Goal: Transaction & Acquisition: Book appointment/travel/reservation

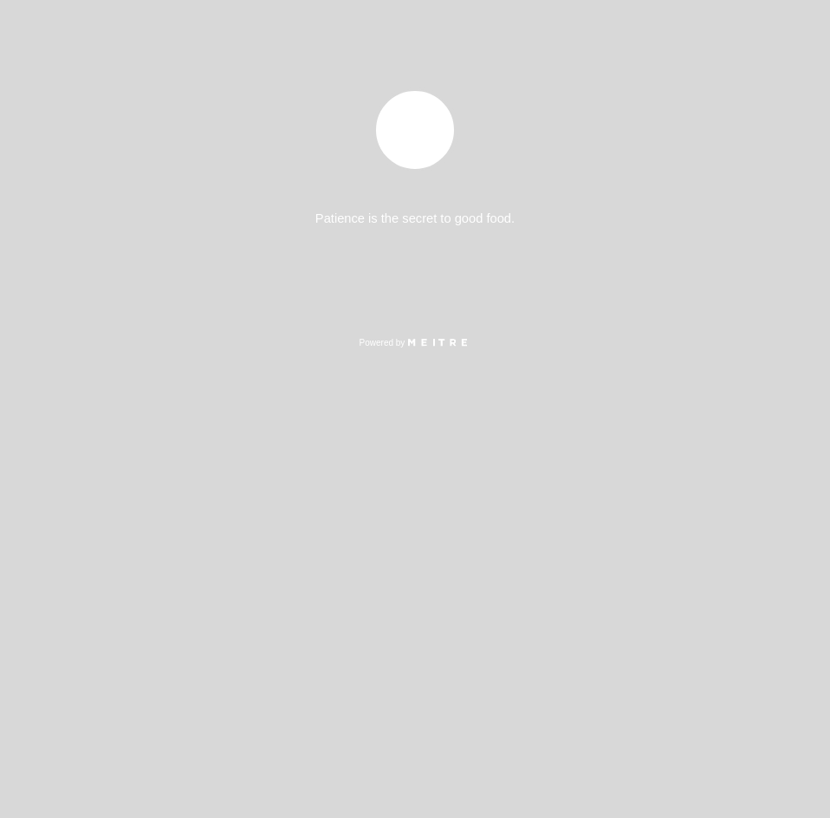
select select "pt"
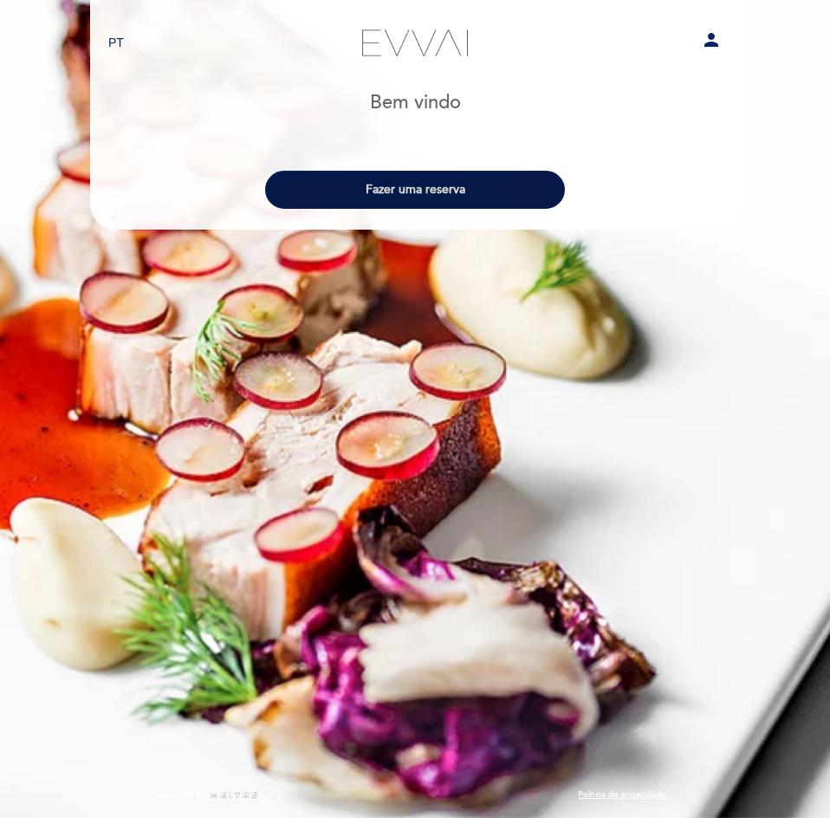
click at [433, 199] on button "Fazer uma reserva" at bounding box center [415, 190] width 300 height 38
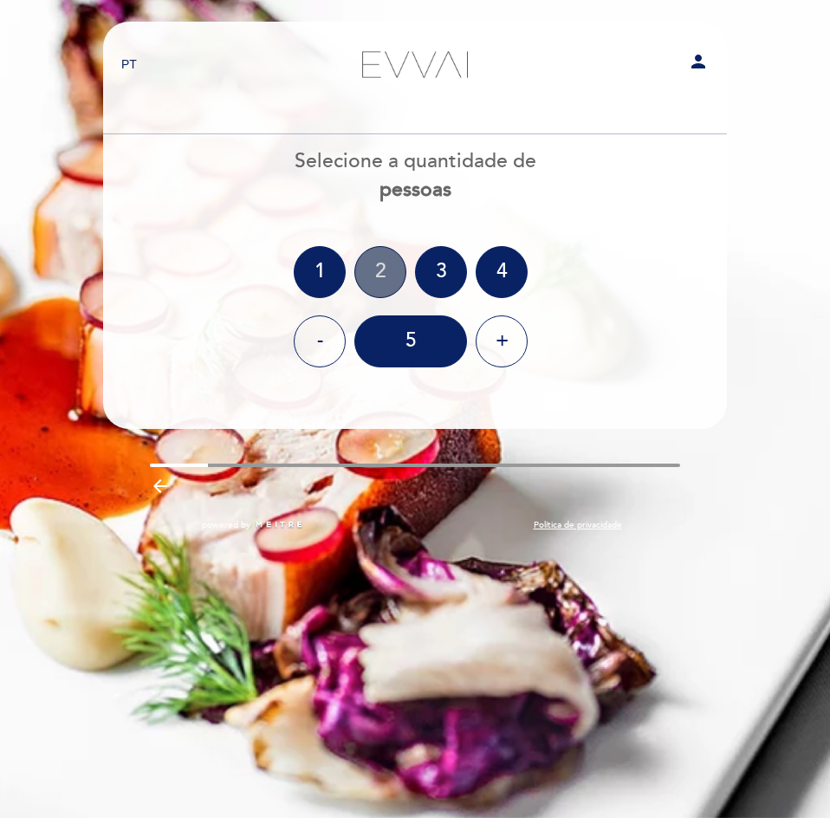
click at [395, 270] on div "2" at bounding box center [380, 272] width 52 height 52
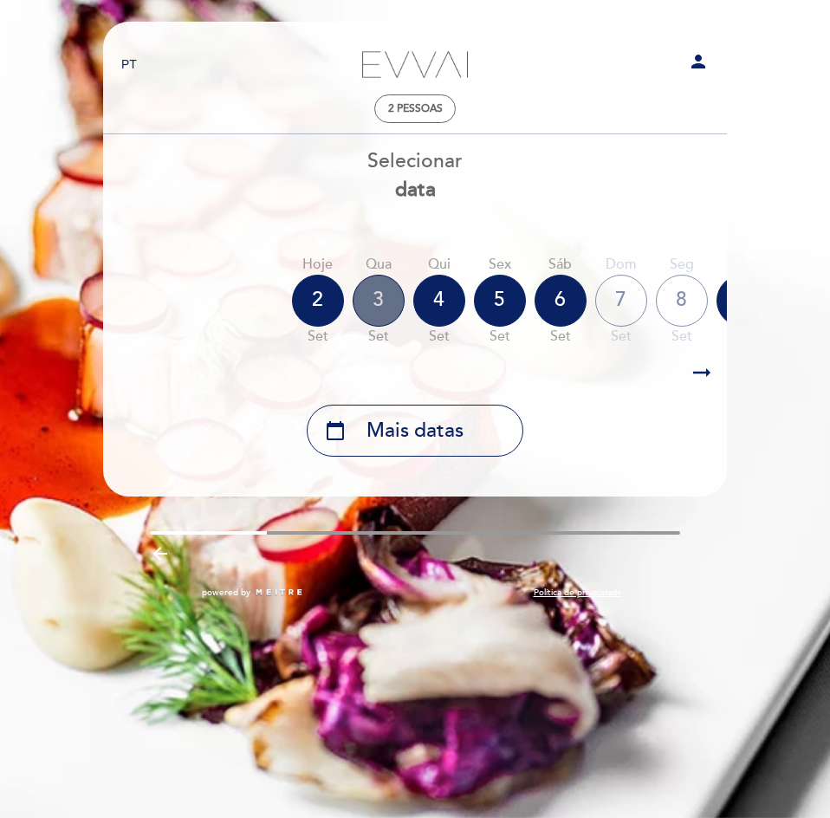
click at [381, 306] on div "3" at bounding box center [379, 301] width 52 height 52
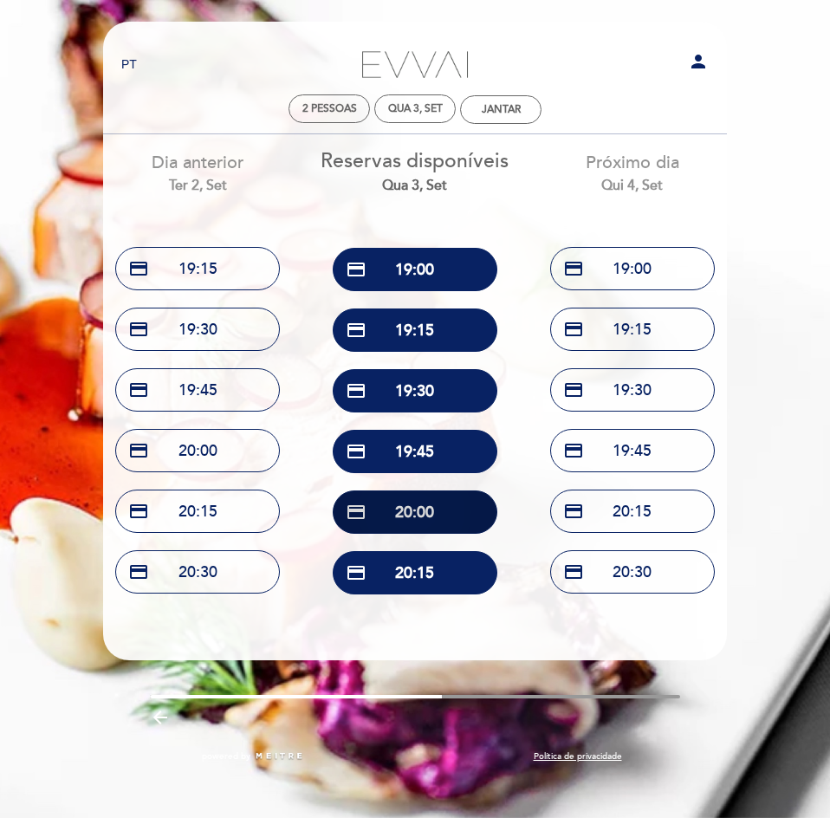
click at [438, 521] on button "credit_card 20:00" at bounding box center [415, 511] width 165 height 43
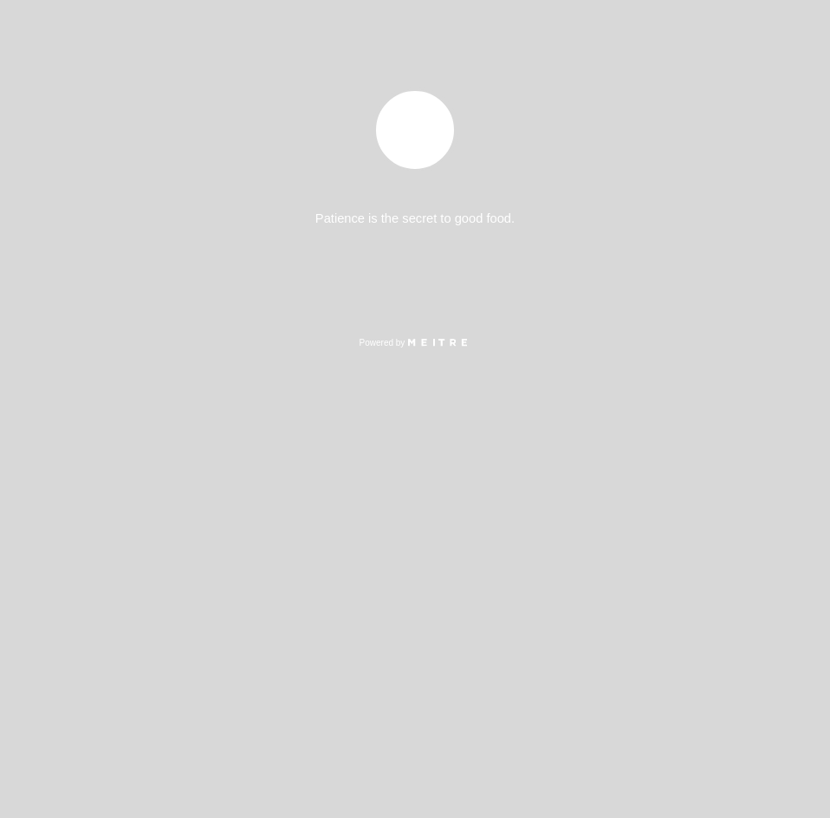
select select "pt"
